Goal: Information Seeking & Learning: Learn about a topic

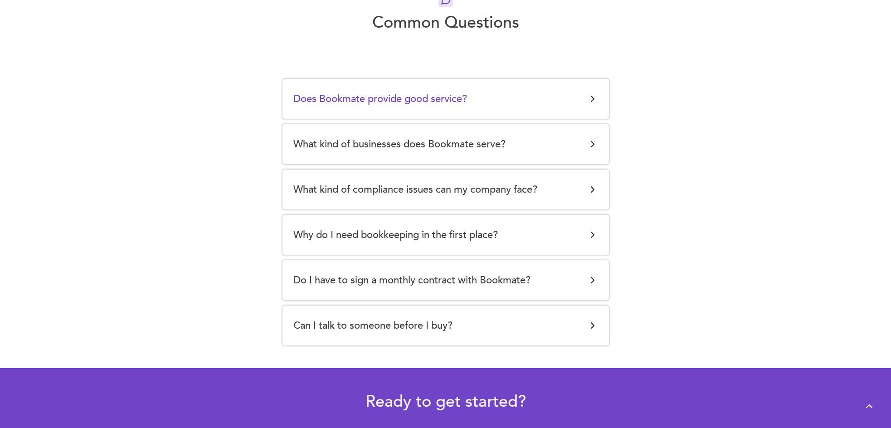
scroll to position [1723, 0]
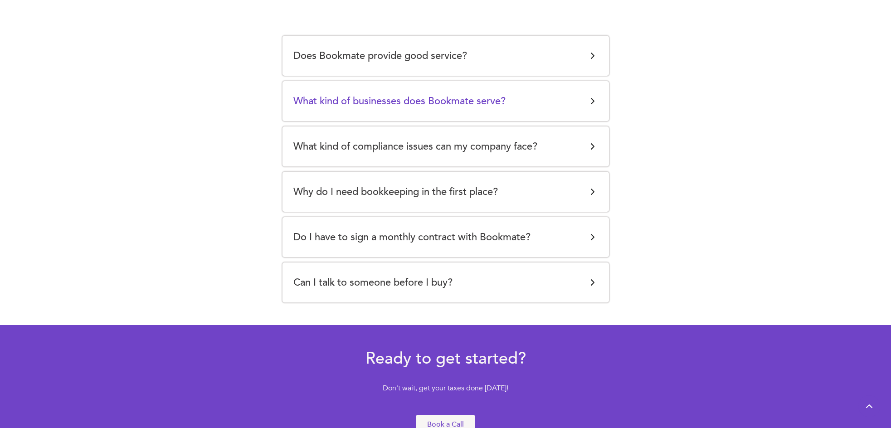
click at [389, 102] on h5 "What kind of businesses does Bookmate serve?" at bounding box center [399, 101] width 212 height 18
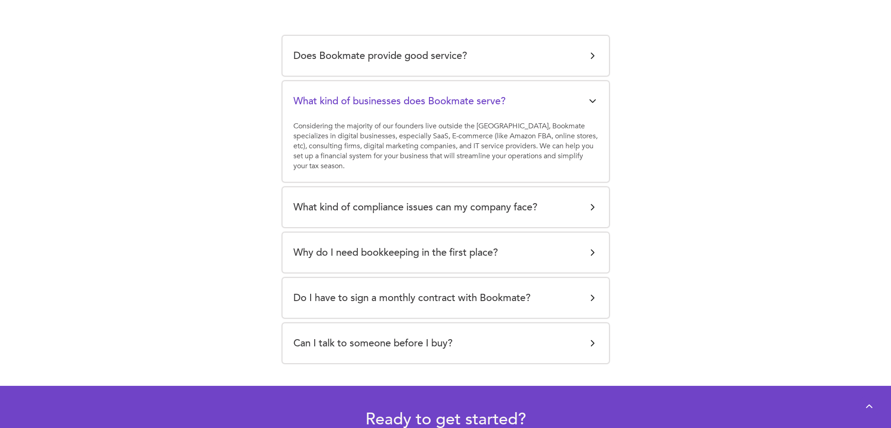
click at [389, 102] on h5 "What kind of businesses does Bookmate serve?" at bounding box center [399, 101] width 212 height 18
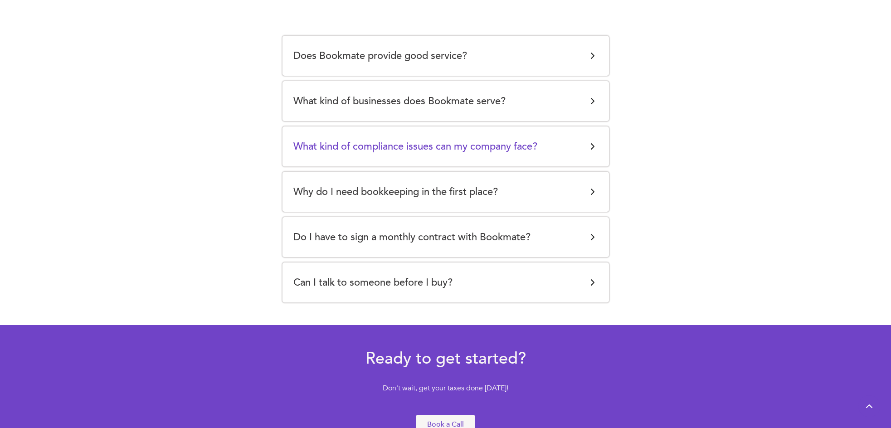
click at [389, 138] on h5 "What kind of compliance issues can my company face?" at bounding box center [415, 146] width 244 height 18
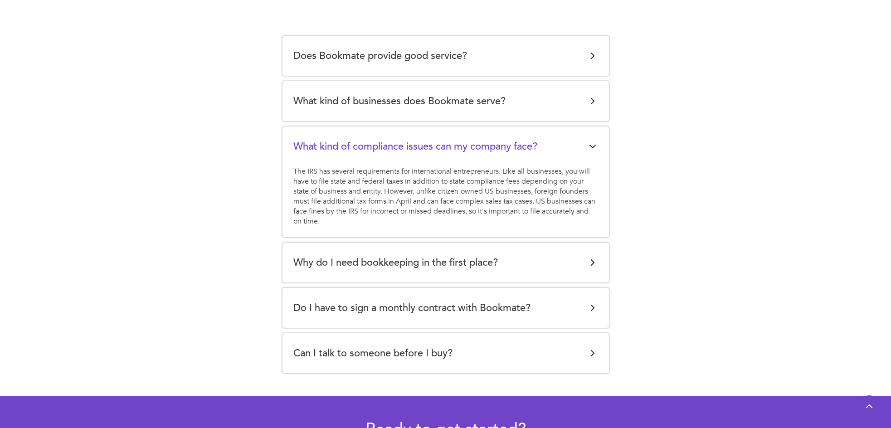
click at [389, 138] on h5 "What kind of compliance issues can my company face?" at bounding box center [415, 146] width 244 height 18
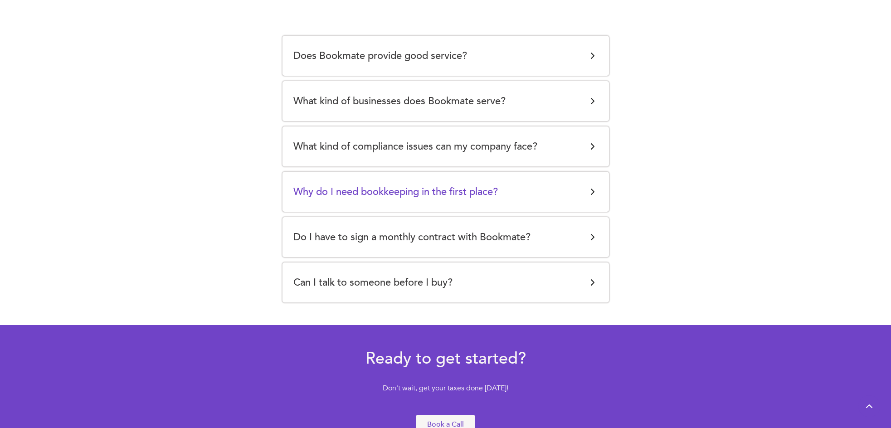
click at [399, 183] on h5 "Why do I need bookkeeping in the first place?" at bounding box center [395, 192] width 204 height 18
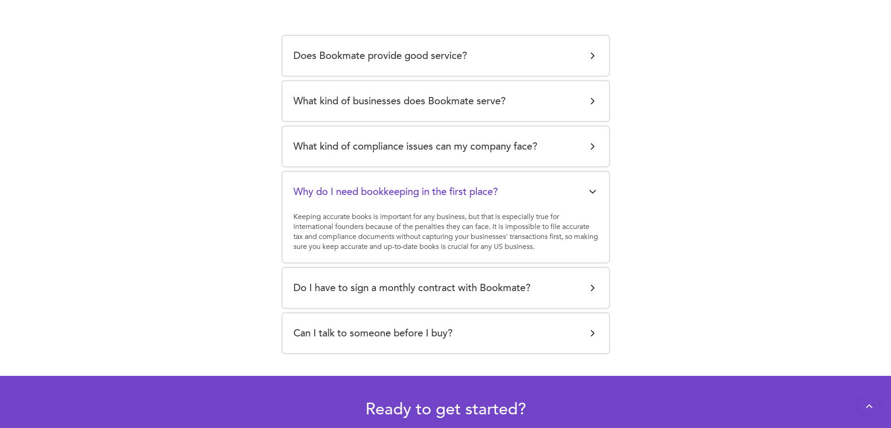
click at [399, 183] on h5 "Why do I need bookkeeping in the first place?" at bounding box center [395, 192] width 204 height 18
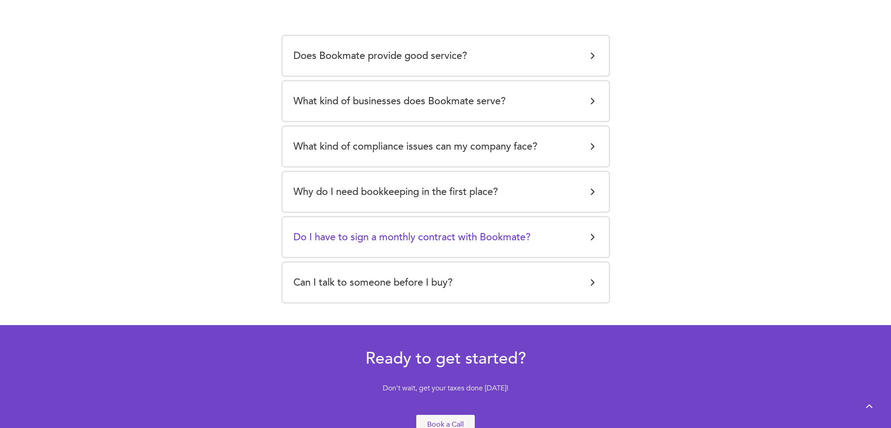
click at [400, 234] on h5 "Do I have to sign a monthly contract with Bookmate?" at bounding box center [411, 237] width 237 height 18
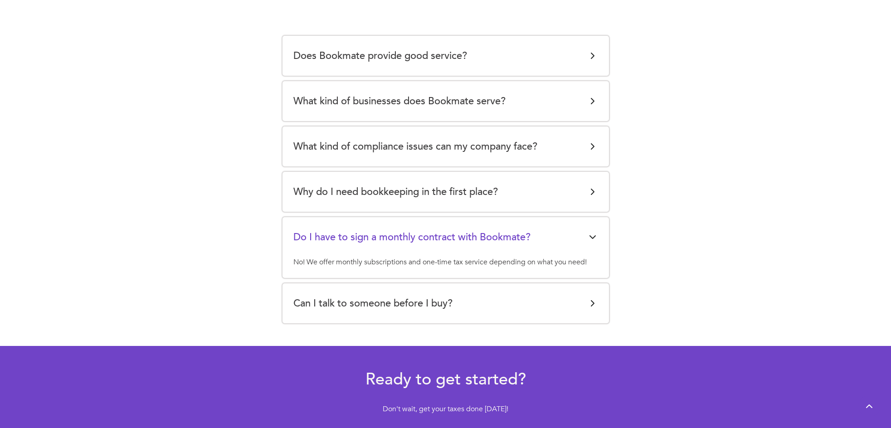
click at [400, 234] on h5 "Do I have to sign a monthly contract with Bookmate?" at bounding box center [411, 237] width 237 height 18
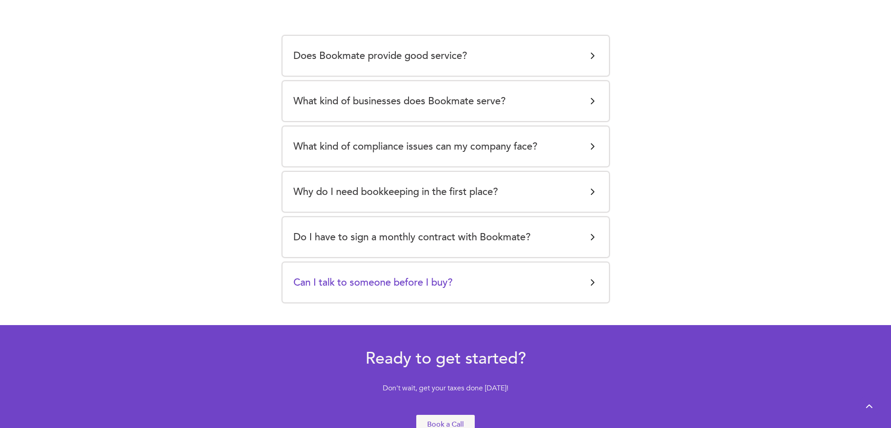
click at [394, 273] on h5 "Can I talk to someone before I buy?" at bounding box center [372, 282] width 159 height 18
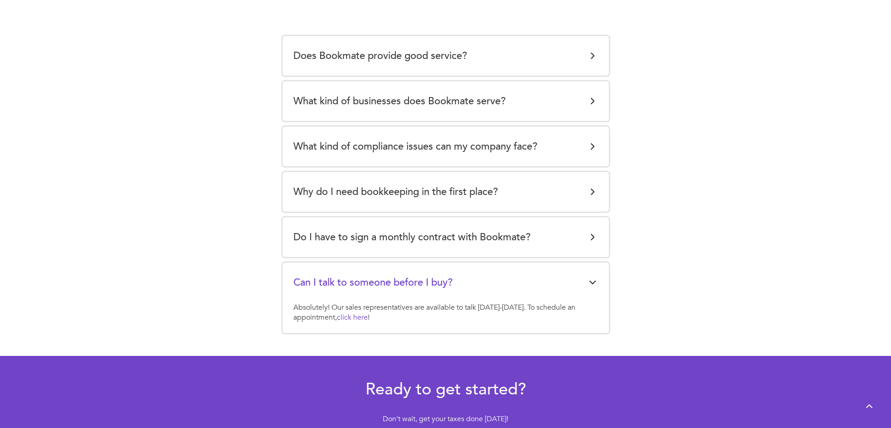
click at [364, 320] on link "click here" at bounding box center [352, 317] width 31 height 10
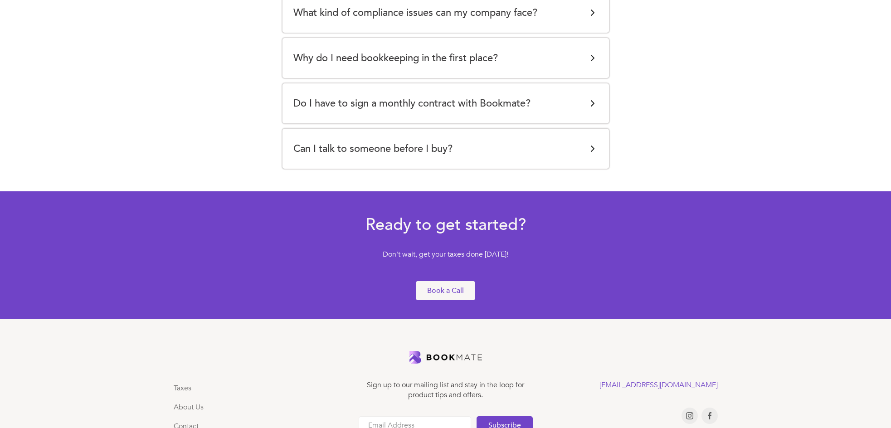
scroll to position [1858, 0]
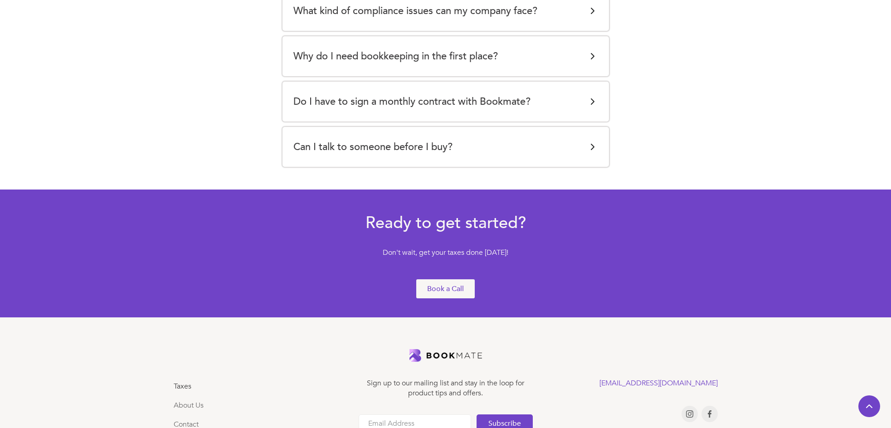
click at [191, 381] on link "Taxes" at bounding box center [183, 386] width 18 height 10
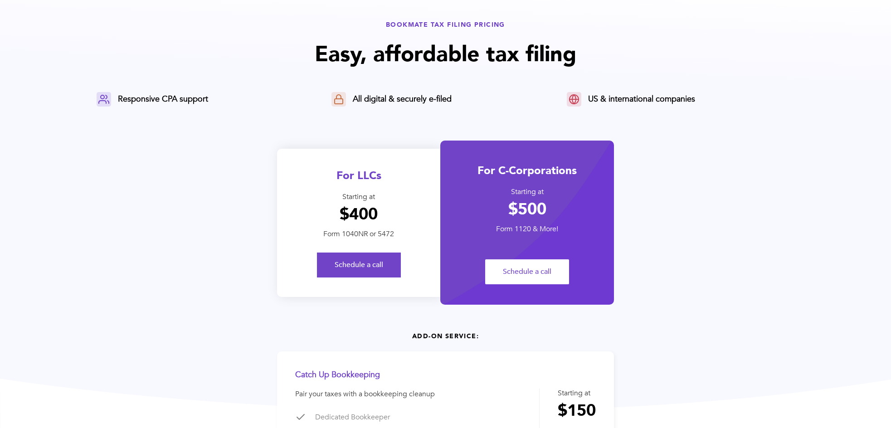
scroll to position [45, 0]
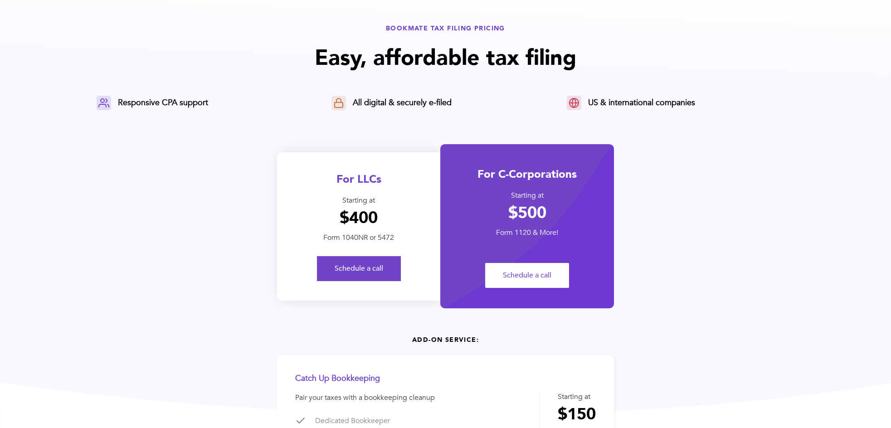
click at [370, 195] on div "For LLCs Starting at $400 Form 1040NR or 5472 Schedule a call" at bounding box center [358, 226] width 163 height 148
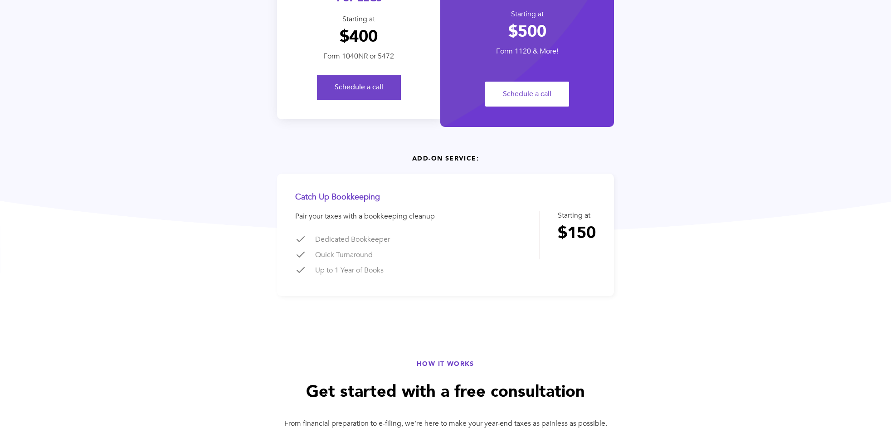
scroll to position [0, 0]
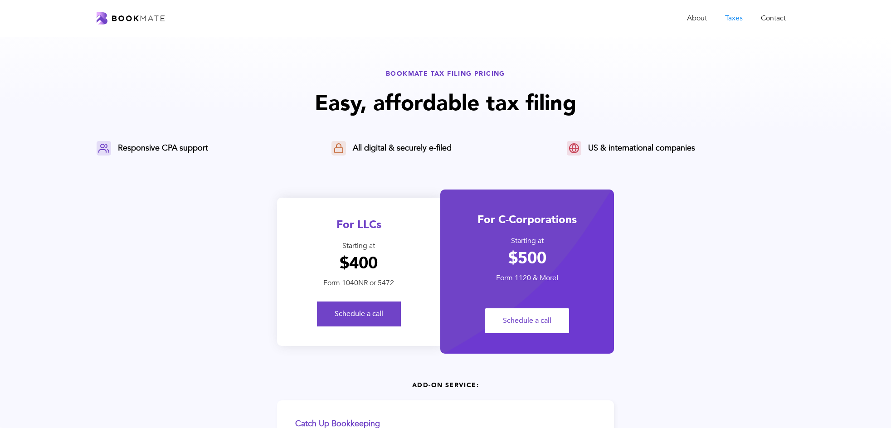
click at [164, 170] on div "BOOKMATE TAX FILING PRICING Easy, affordable tax filing Responsive CPA support …" at bounding box center [446, 295] width 698 height 453
